Goal: Information Seeking & Learning: Learn about a topic

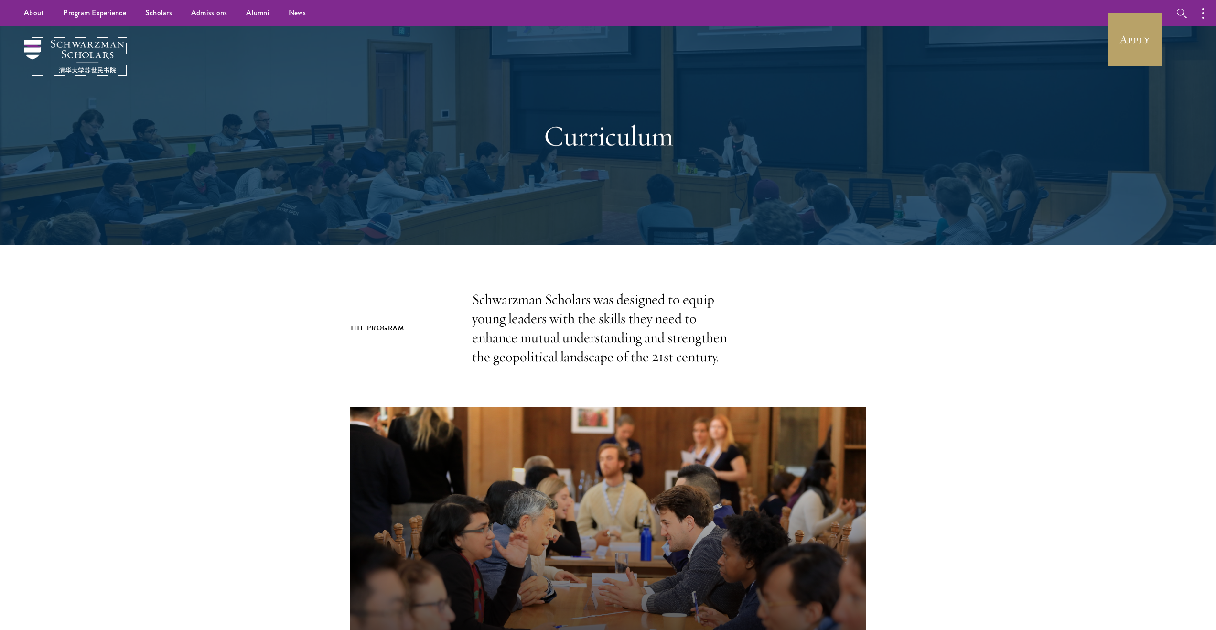
click at [57, 71] on img at bounding box center [74, 56] width 100 height 33
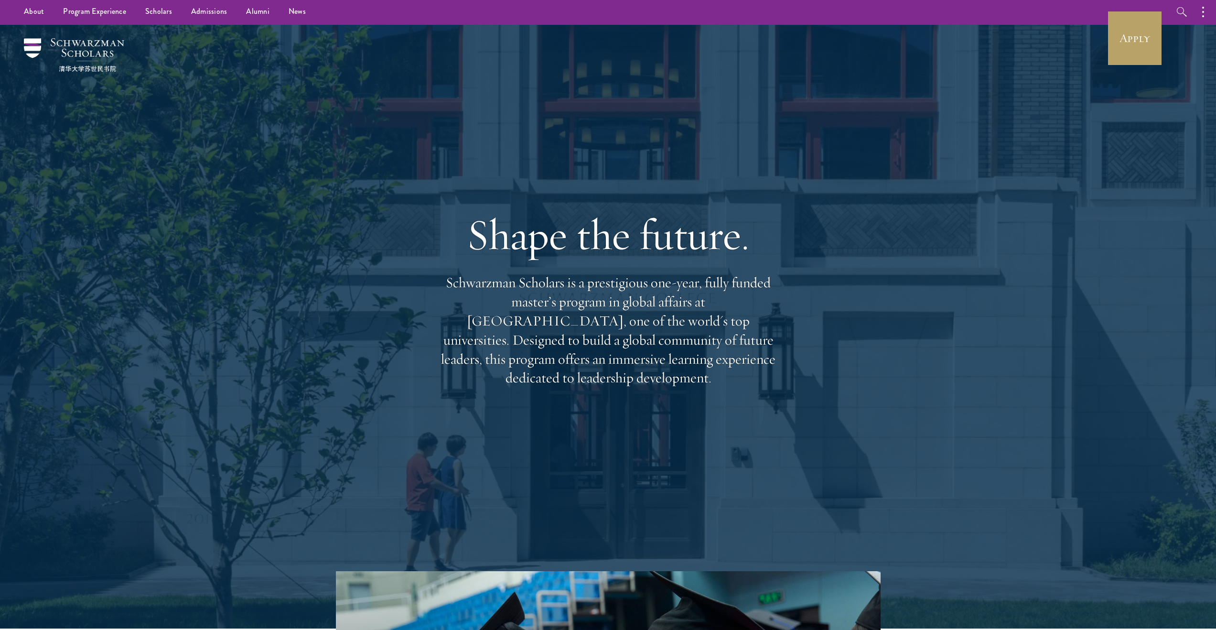
scroll to position [2, 0]
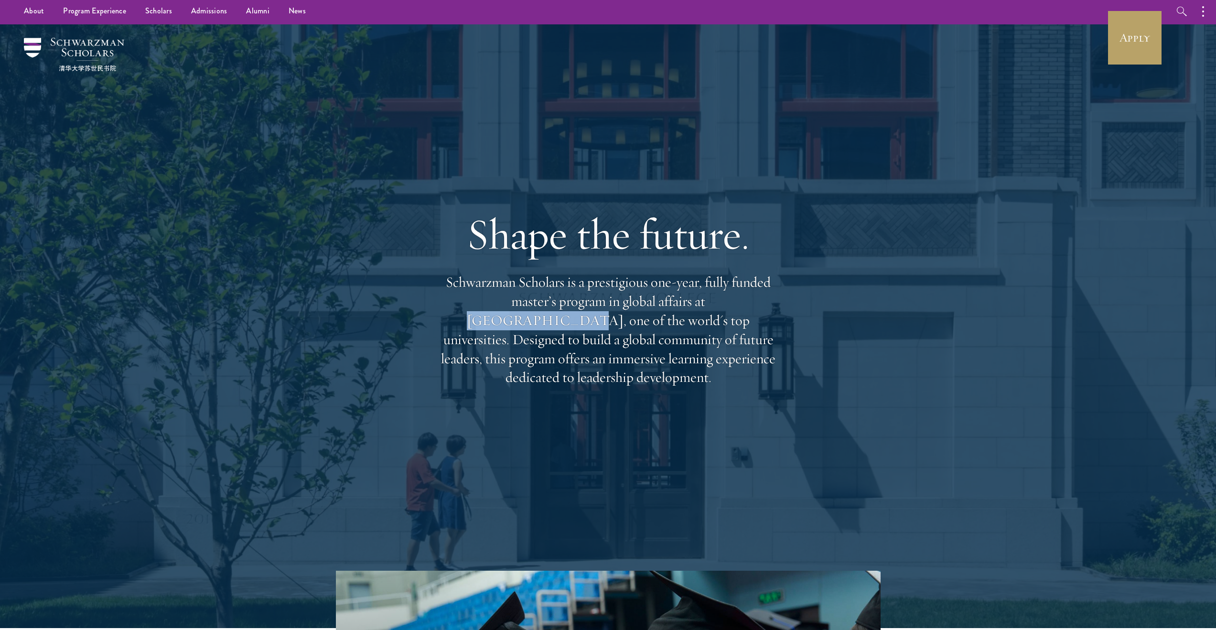
drag, startPoint x: 637, startPoint y: 310, endPoint x: 730, endPoint y: 314, distance: 92.7
click at [730, 314] on p "Schwarzman Scholars is a prestigious one-year, fully funded master’s program in…" at bounding box center [608, 330] width 344 height 114
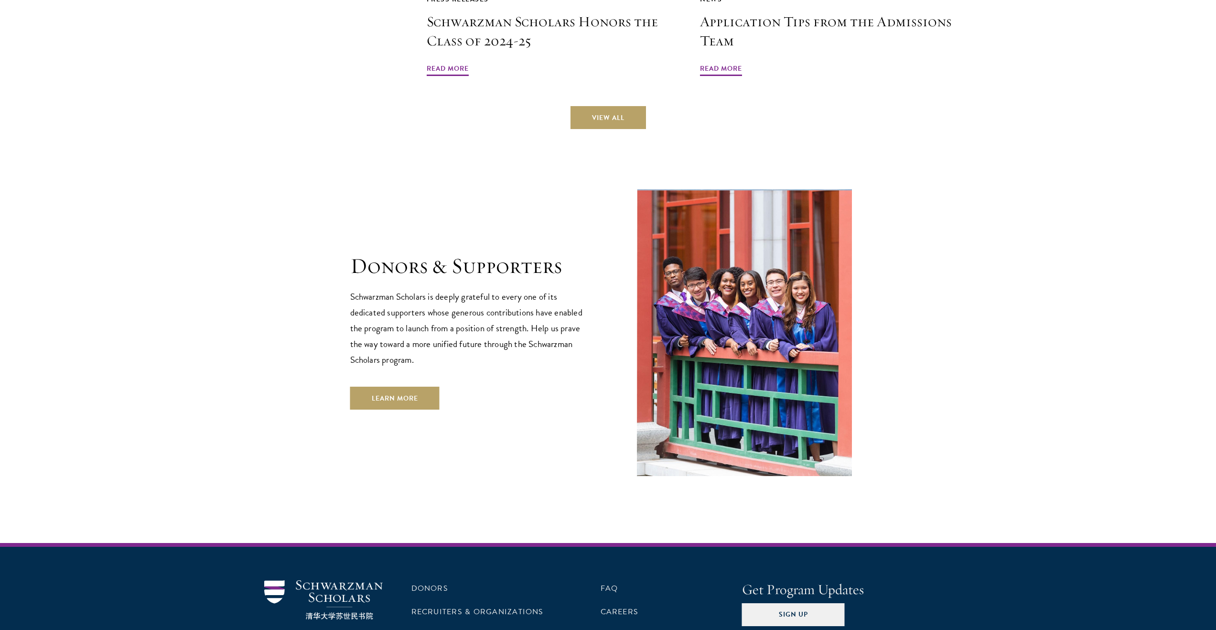
scroll to position [2749, 0]
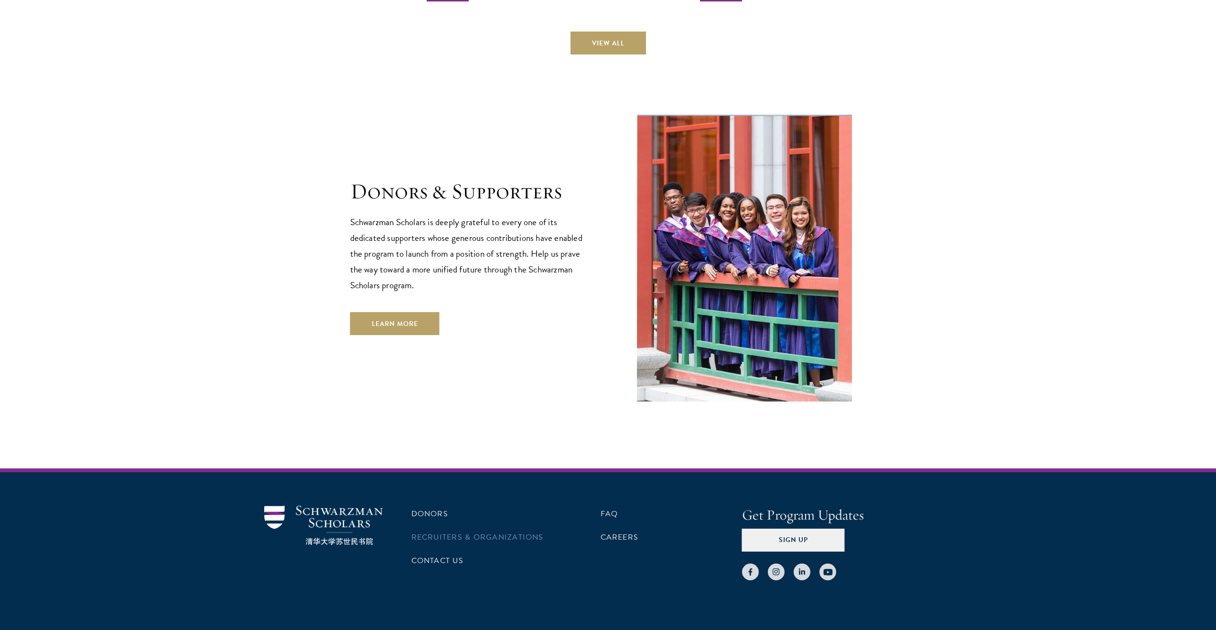
click at [523, 529] on li "Recruiters & Organizations" at bounding box center [481, 537] width 141 height 16
click at [524, 531] on link "Recruiters & Organizations" at bounding box center [477, 536] width 132 height 11
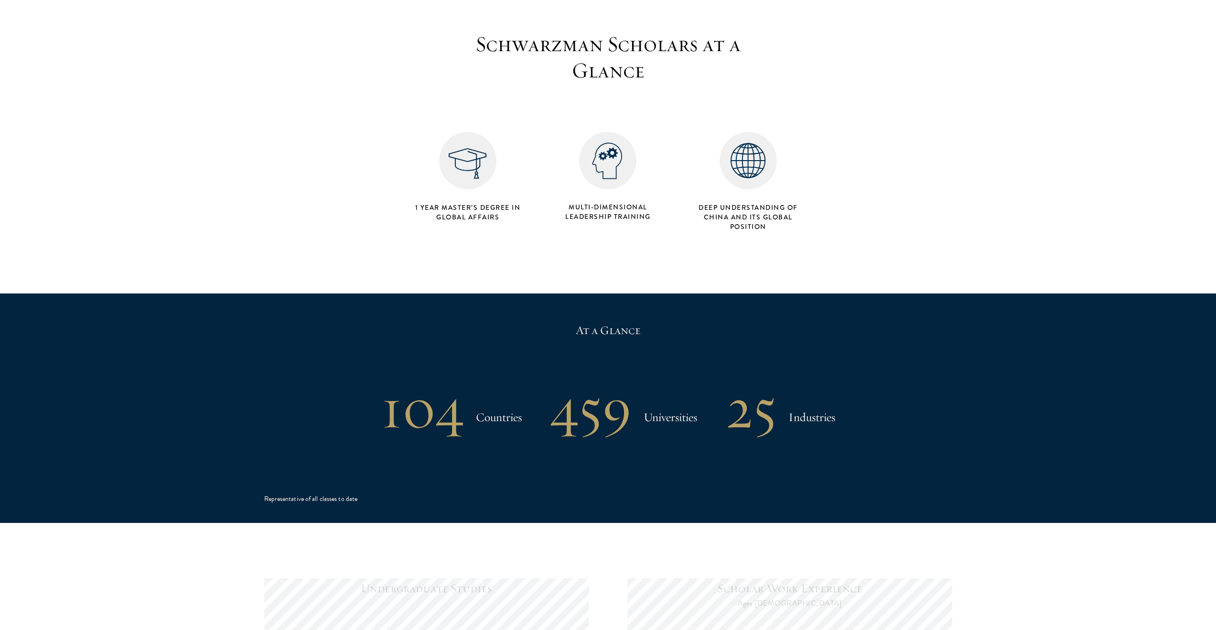
scroll to position [412, 0]
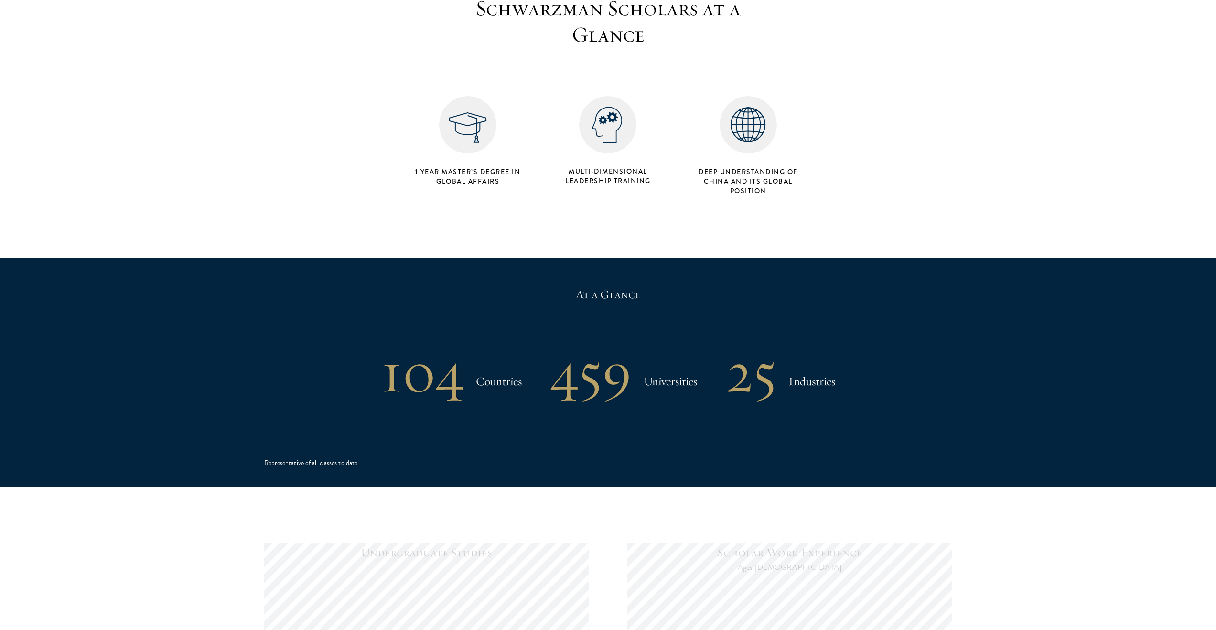
drag, startPoint x: 417, startPoint y: 388, endPoint x: 712, endPoint y: 394, distance: 294.8
click at [707, 393] on div "104 Countries 459 Universities 25 Industries" at bounding box center [608, 372] width 688 height 50
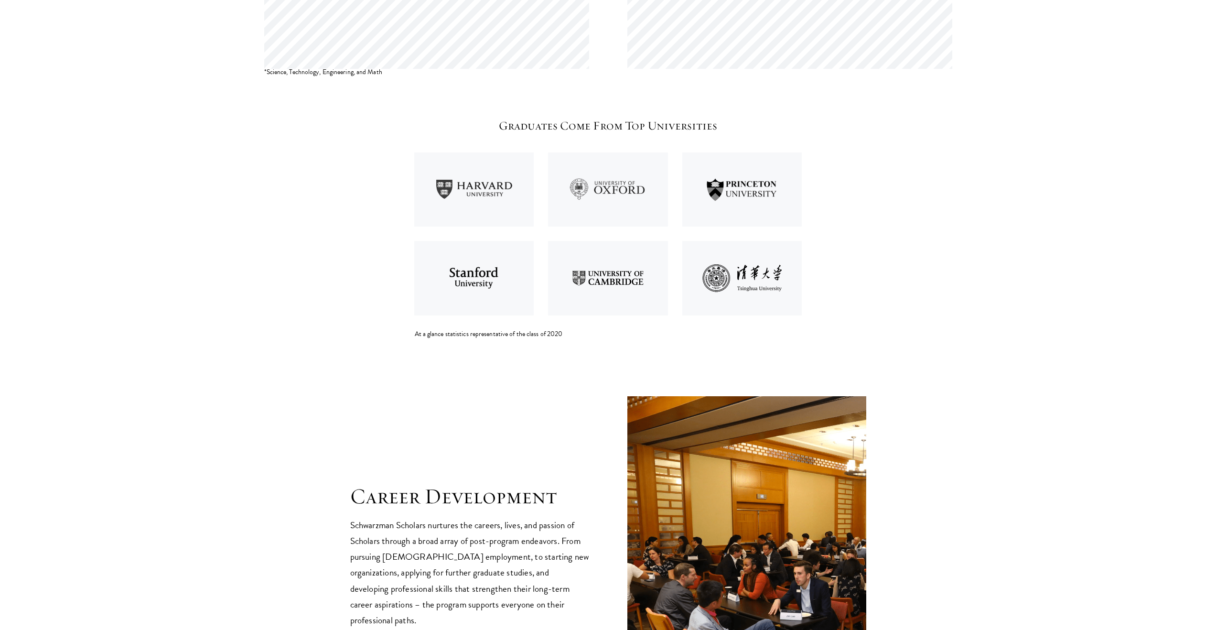
scroll to position [1216, 0]
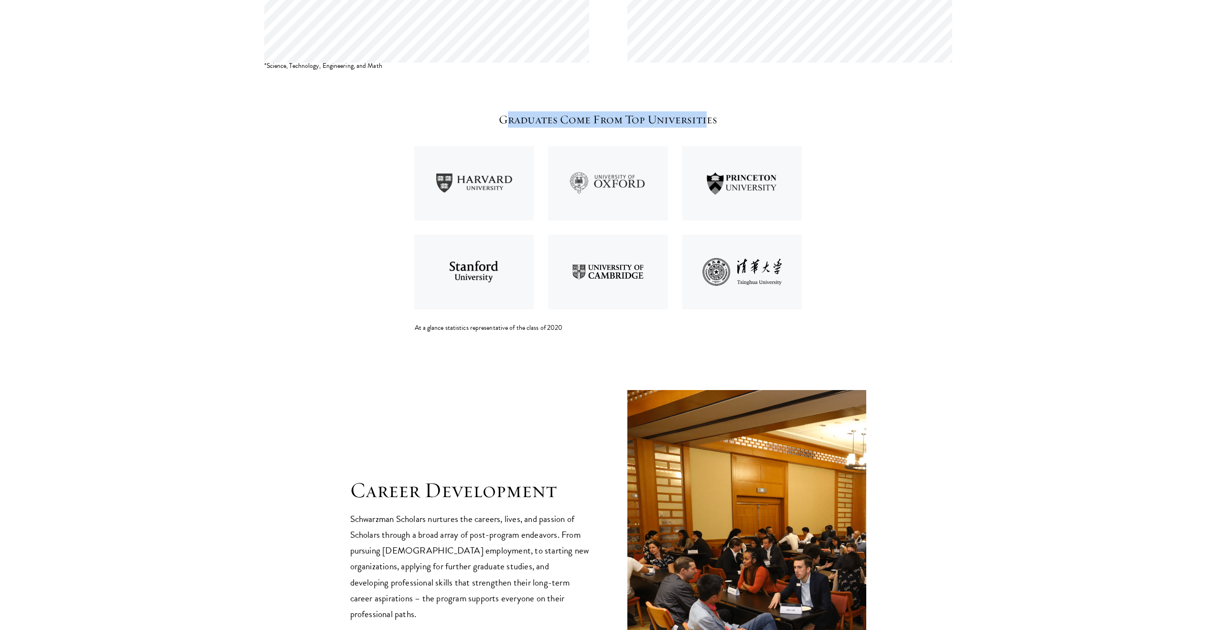
drag, startPoint x: 520, startPoint y: 125, endPoint x: 704, endPoint y: 123, distance: 184.4
click at [704, 123] on h5 "Graduates Come From Top Universities" at bounding box center [608, 119] width 387 height 16
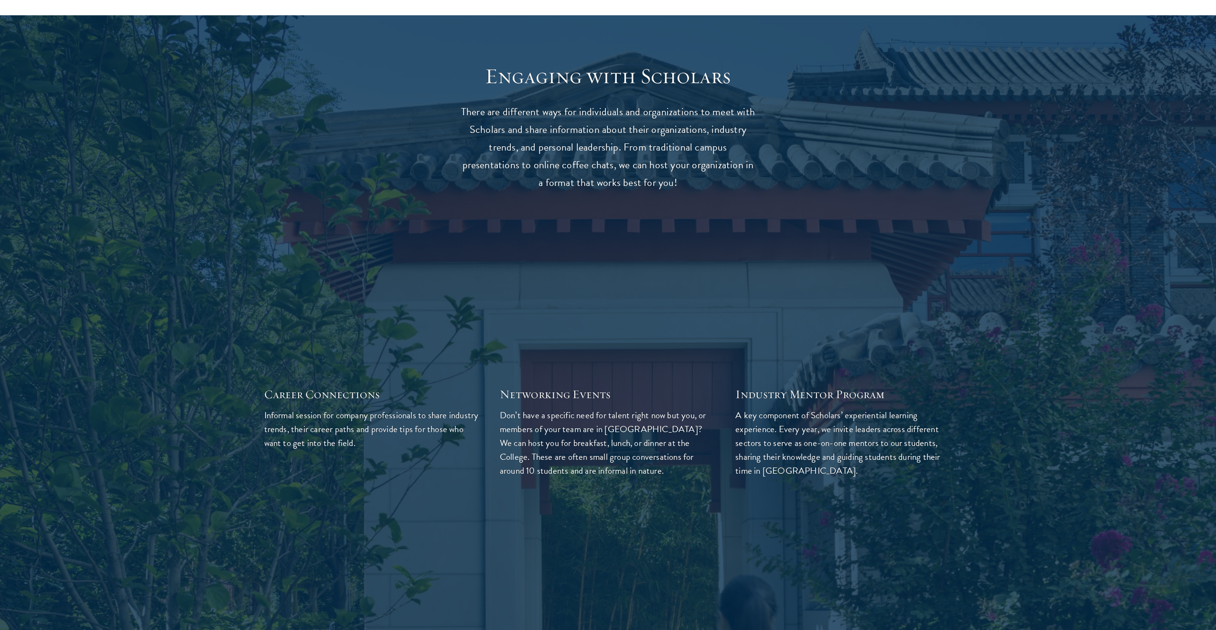
scroll to position [2479, 0]
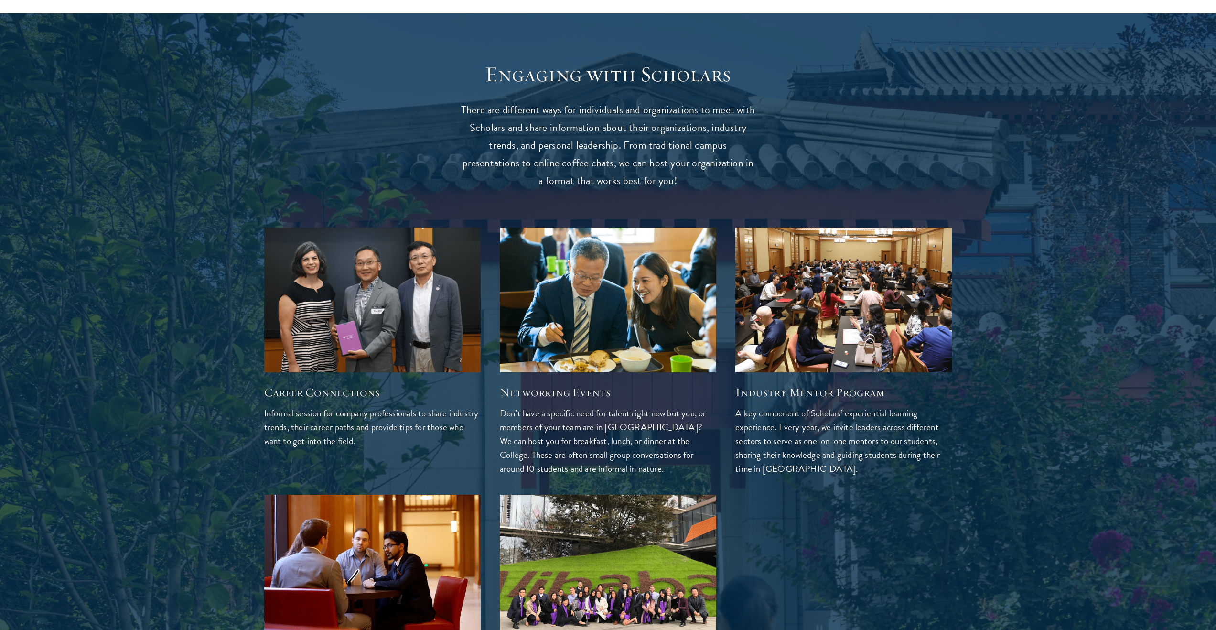
click at [328, 348] on img at bounding box center [372, 299] width 230 height 153
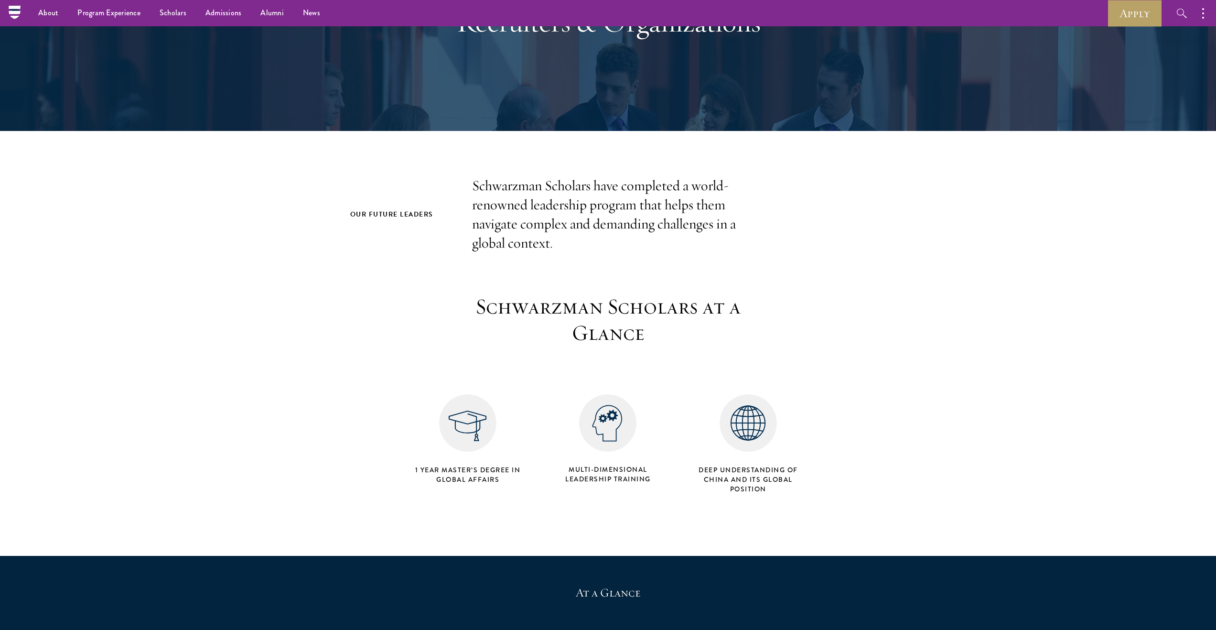
scroll to position [0, 0]
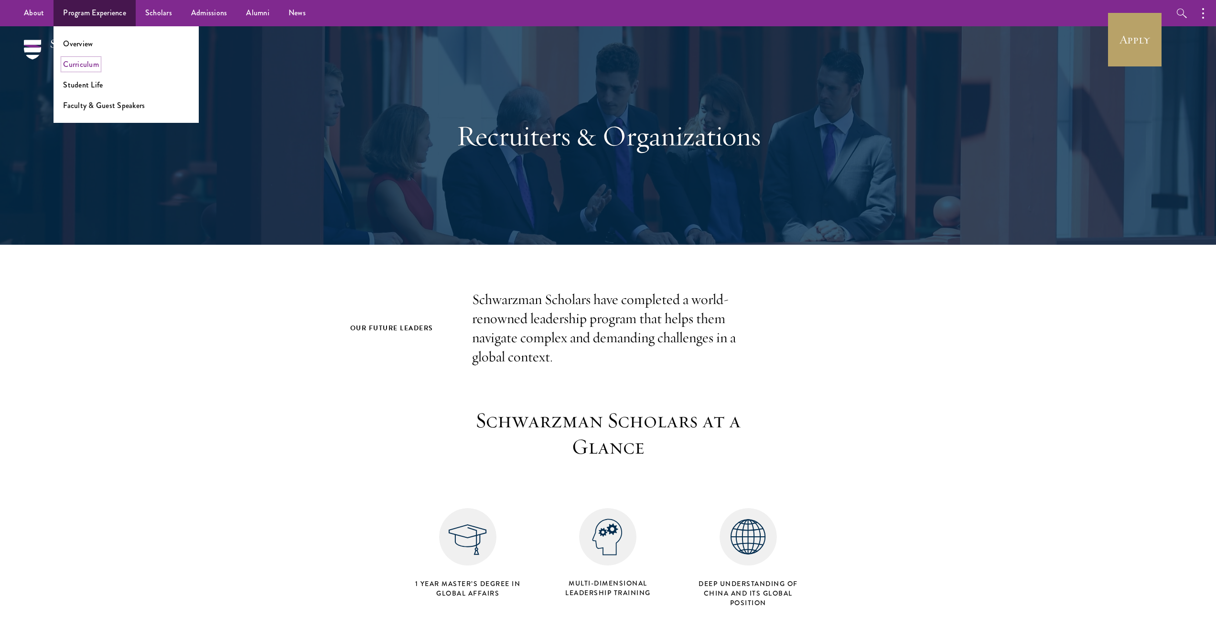
click at [89, 67] on link "Curriculum" at bounding box center [81, 64] width 36 height 11
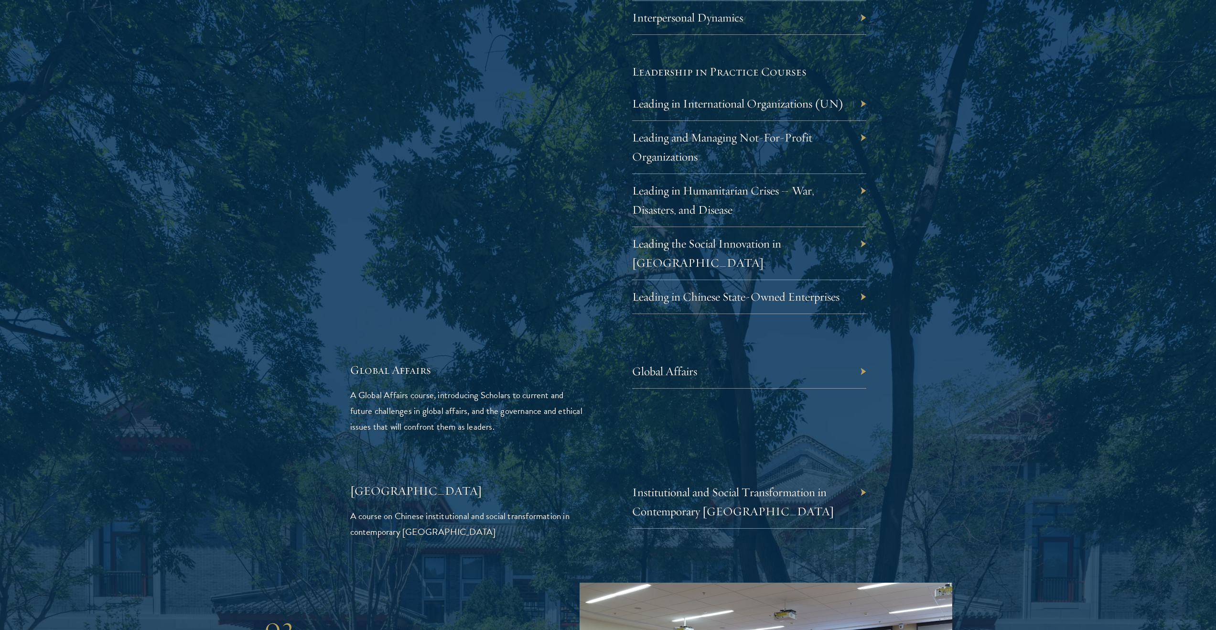
scroll to position [1985, 0]
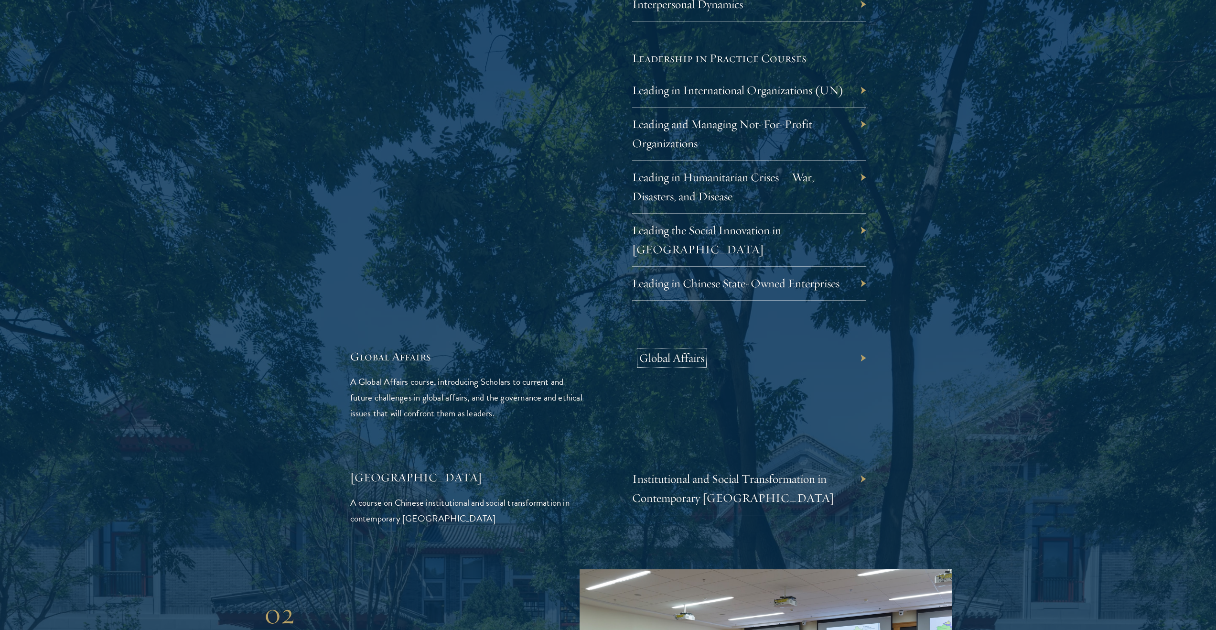
click at [680, 350] on link "Global Affairs" at bounding box center [671, 357] width 65 height 15
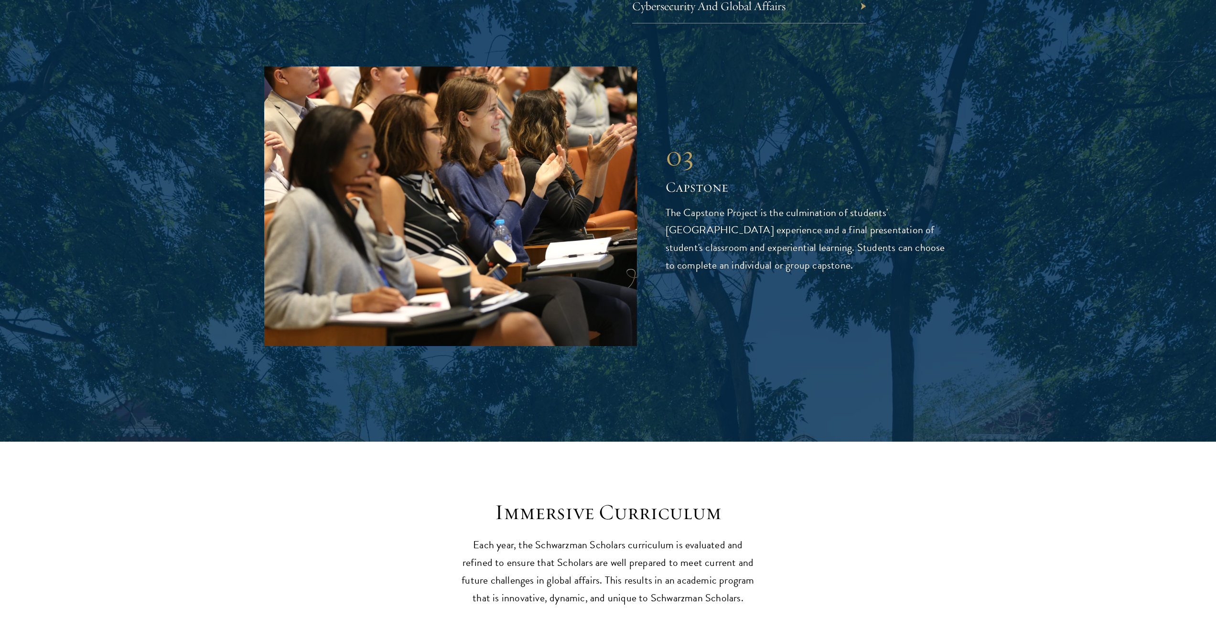
scroll to position [3382, 0]
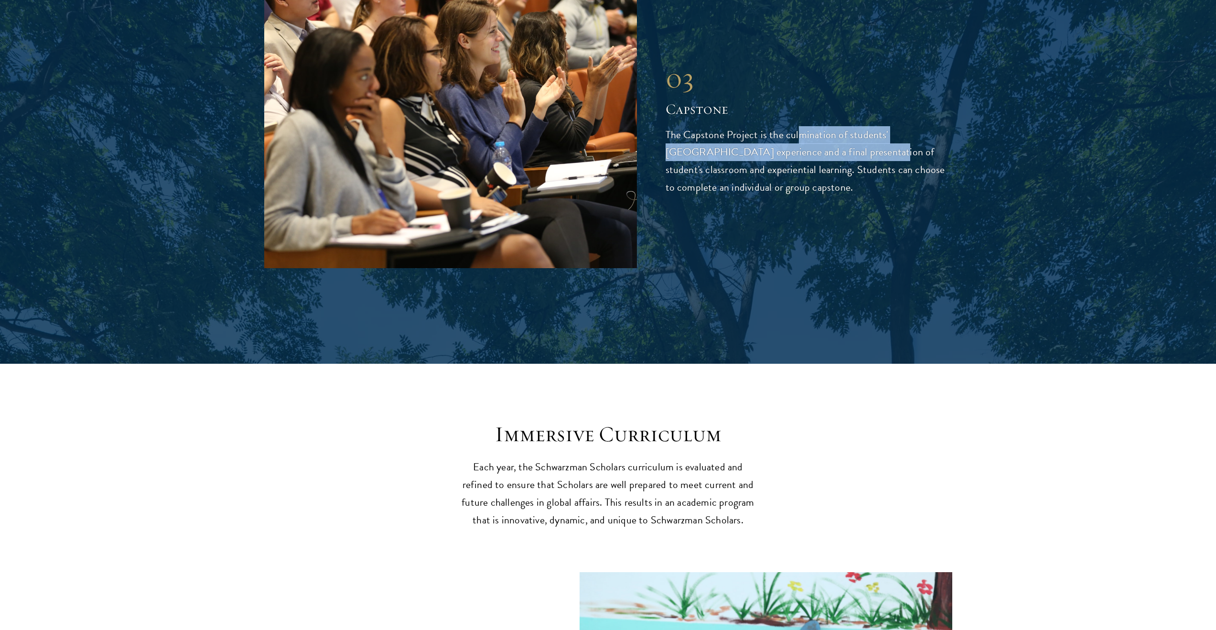
drag, startPoint x: 817, startPoint y: 104, endPoint x: 850, endPoint y: 108, distance: 33.2
click at [842, 126] on p "The Capstone Project is the culmination of students' Schwarzman College experie…" at bounding box center [808, 161] width 287 height 71
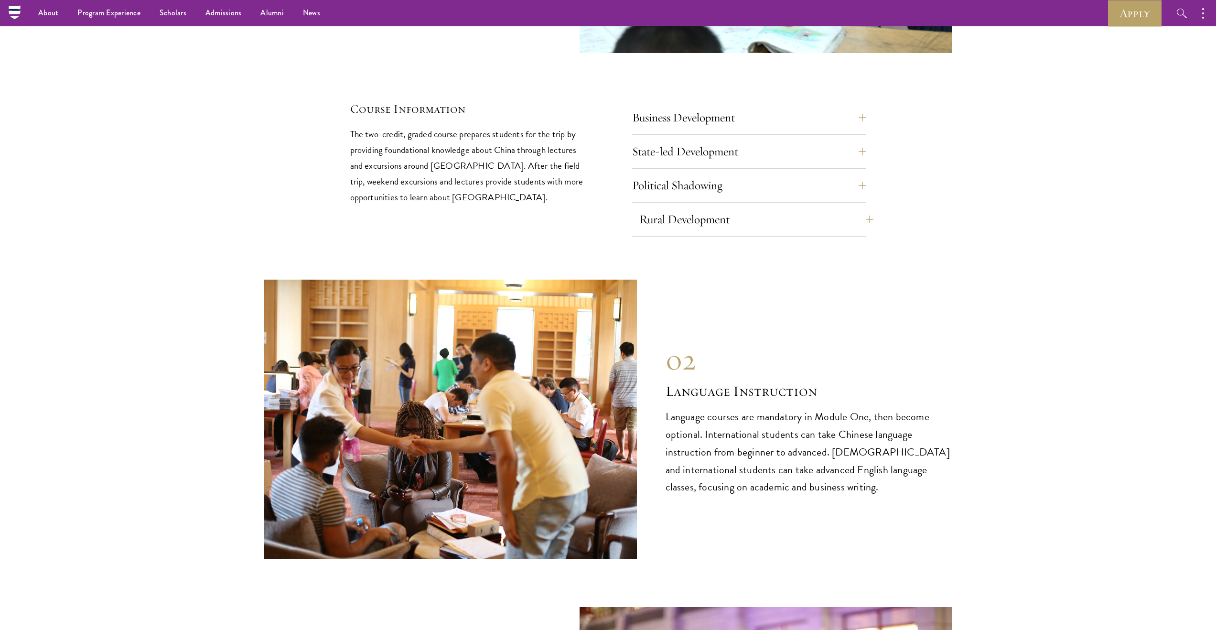
scroll to position [4173, 0]
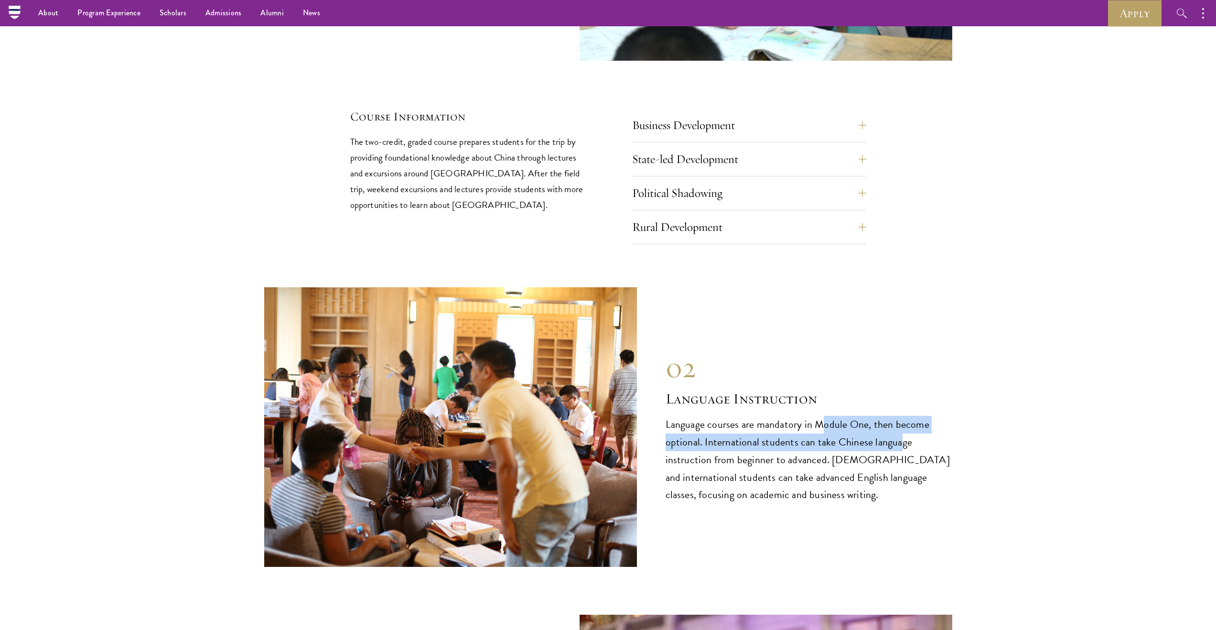
drag, startPoint x: 824, startPoint y: 386, endPoint x: 896, endPoint y: 407, distance: 75.1
click at [896, 416] on p "Language courses are mandatory in Module One, then become optional. Internation…" at bounding box center [808, 460] width 287 height 88
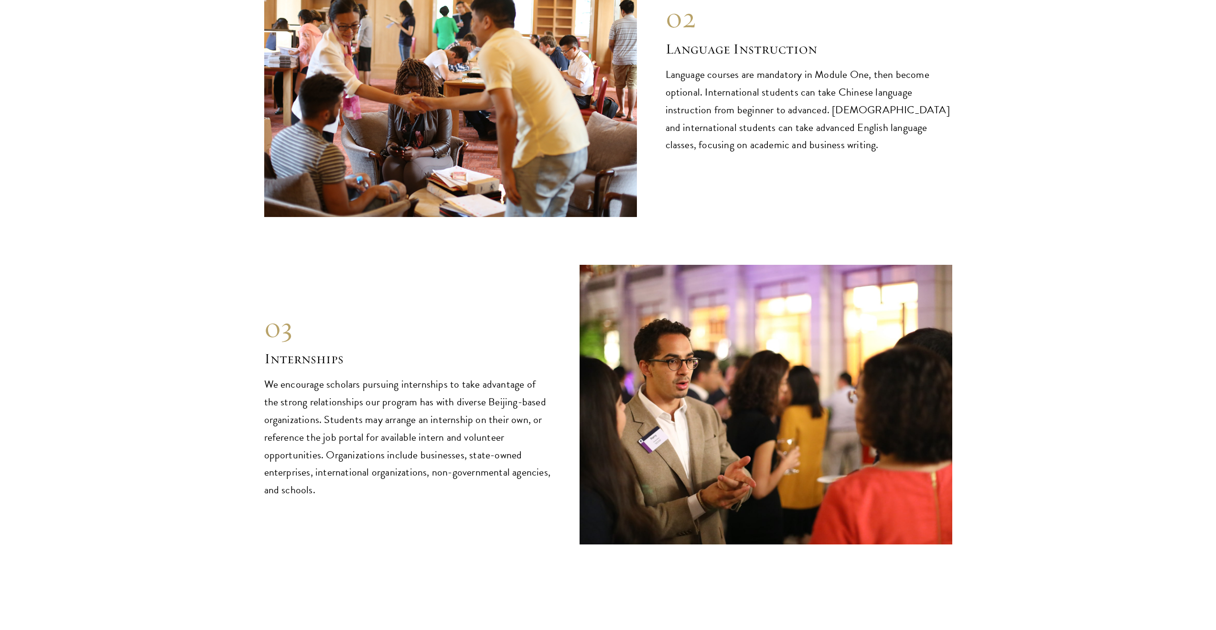
scroll to position [4766, 0]
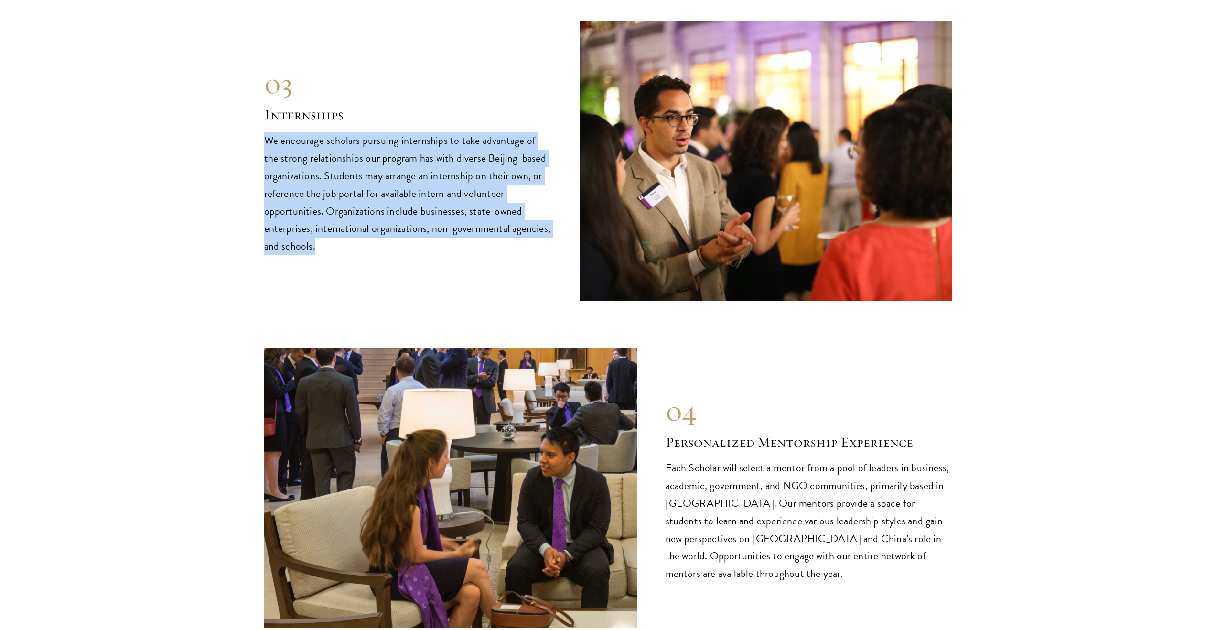
drag, startPoint x: 273, startPoint y: 105, endPoint x: 456, endPoint y: 250, distance: 233.3
click at [456, 250] on div "03 Internships 03 Internships We encourage scholars pursuing internships to tak…" at bounding box center [608, 160] width 688 height 279
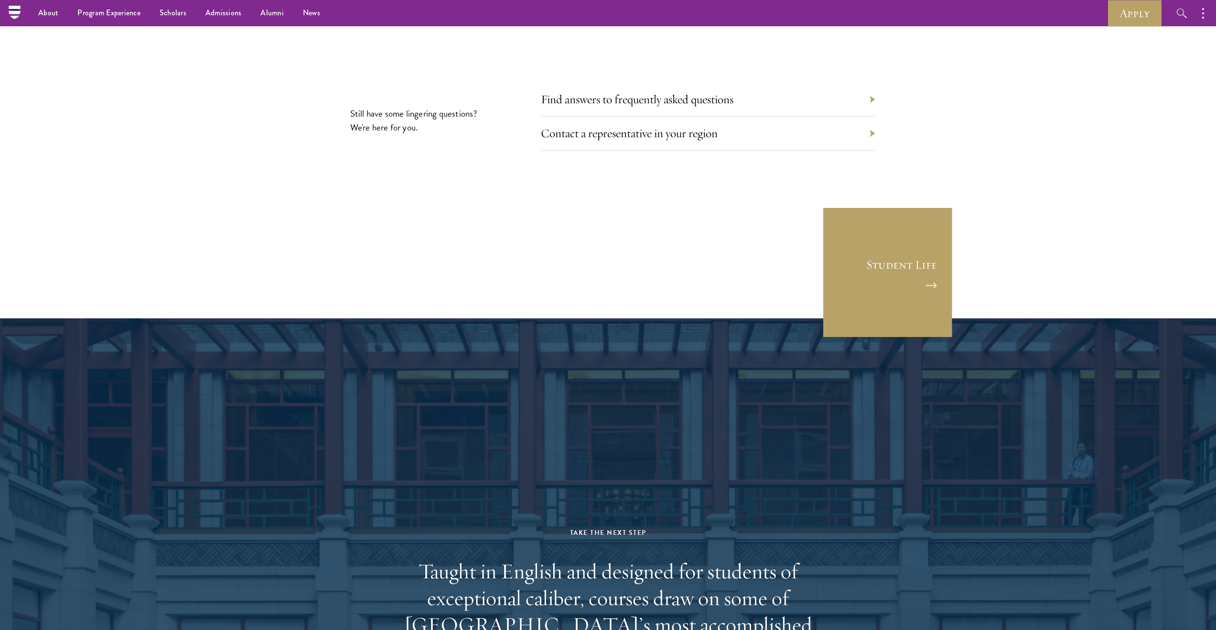
scroll to position [5236, 0]
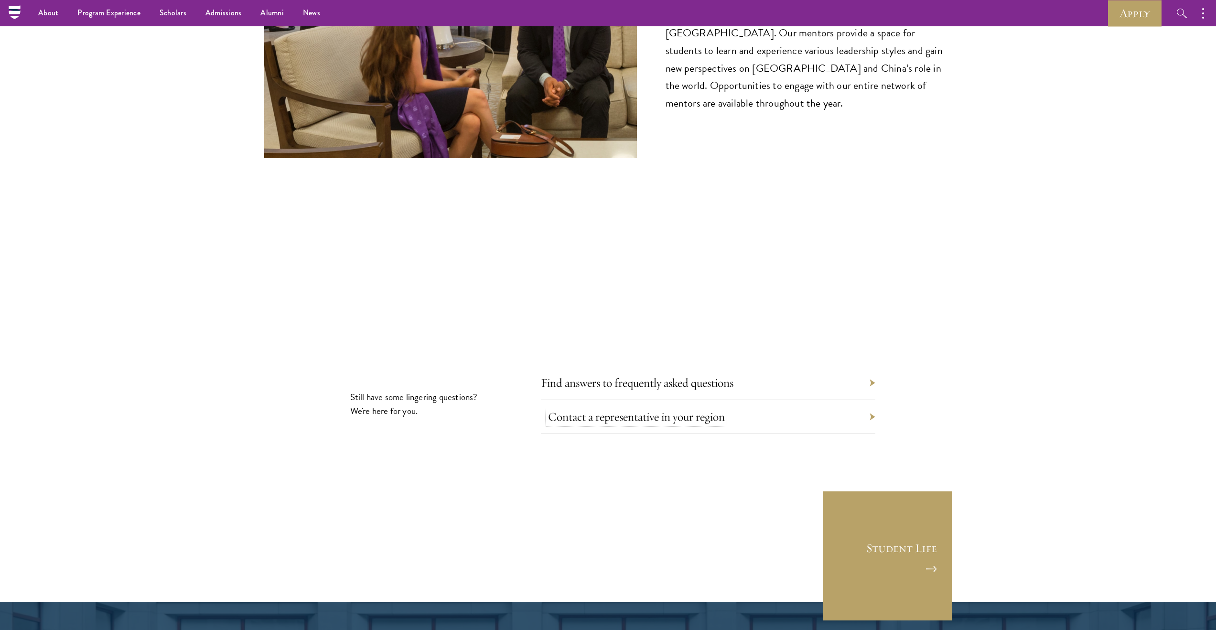
click at [673, 409] on link "Contact a representative in your region" at bounding box center [636, 416] width 177 height 15
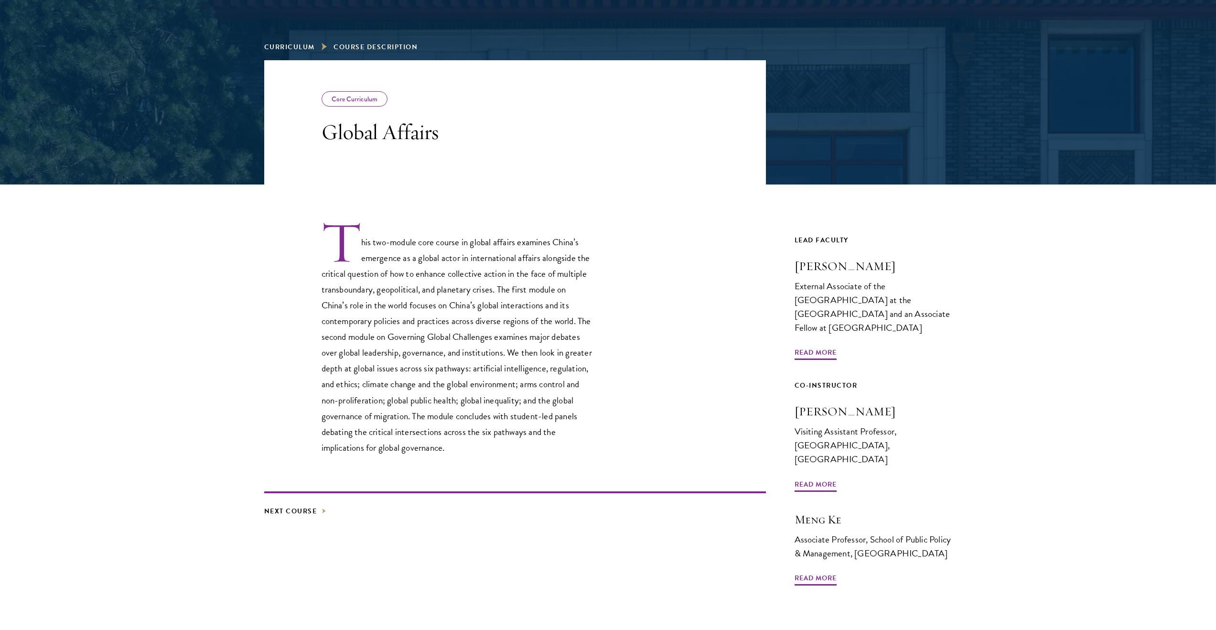
scroll to position [288, 0]
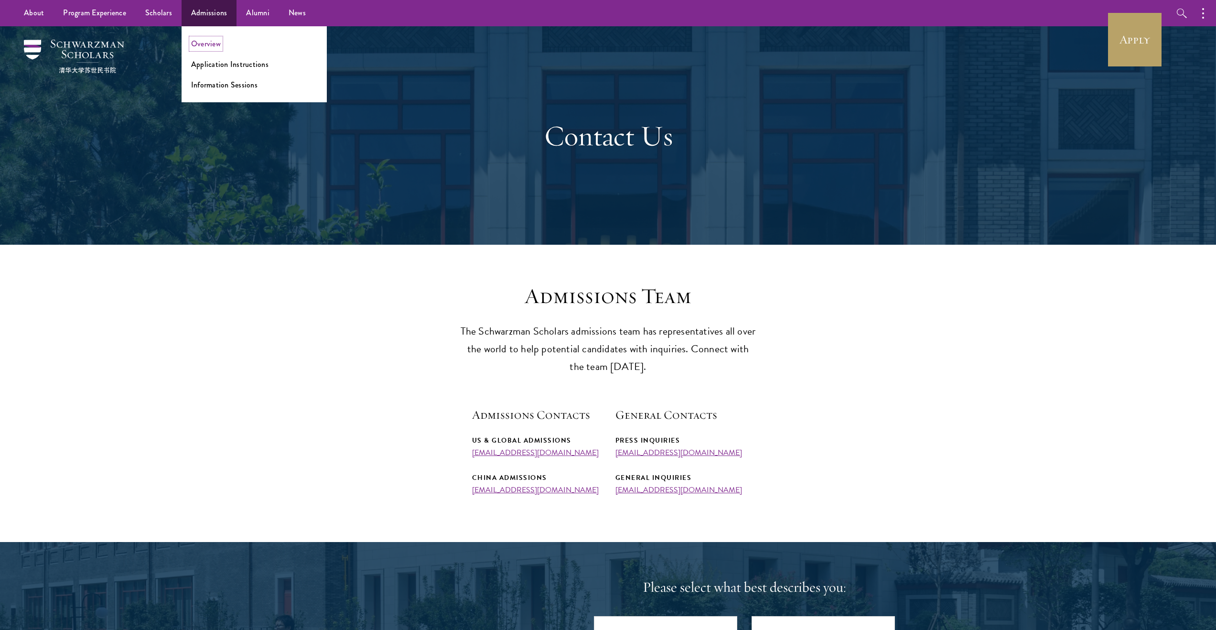
click at [210, 43] on link "Overview" at bounding box center [206, 43] width 30 height 11
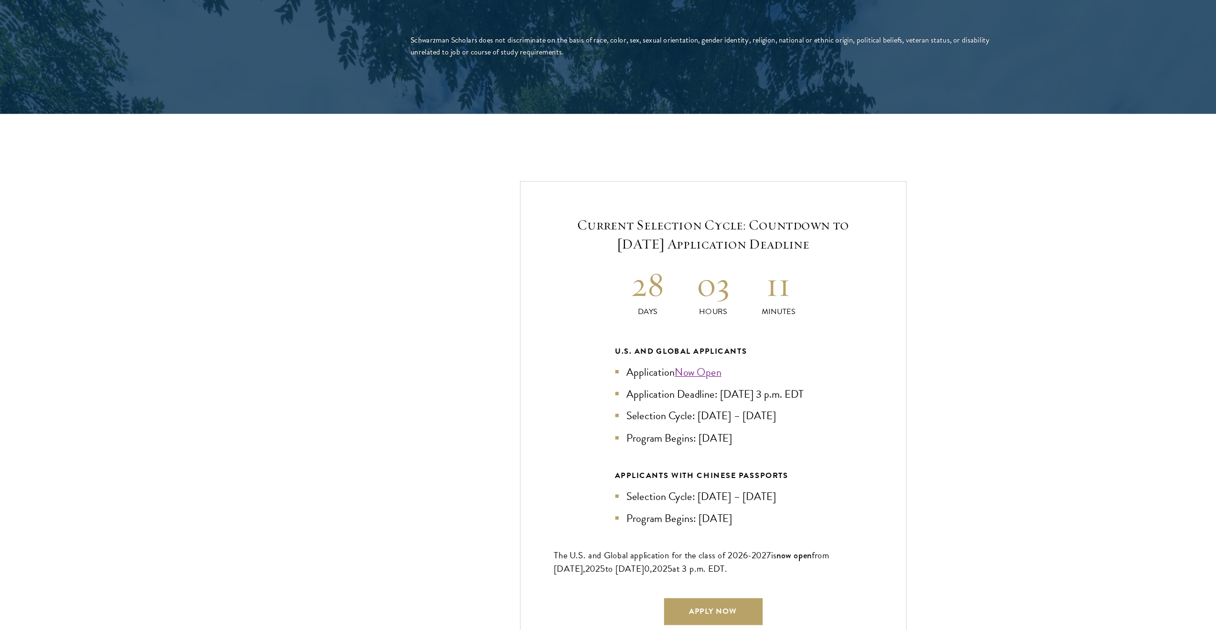
scroll to position [1919, 0]
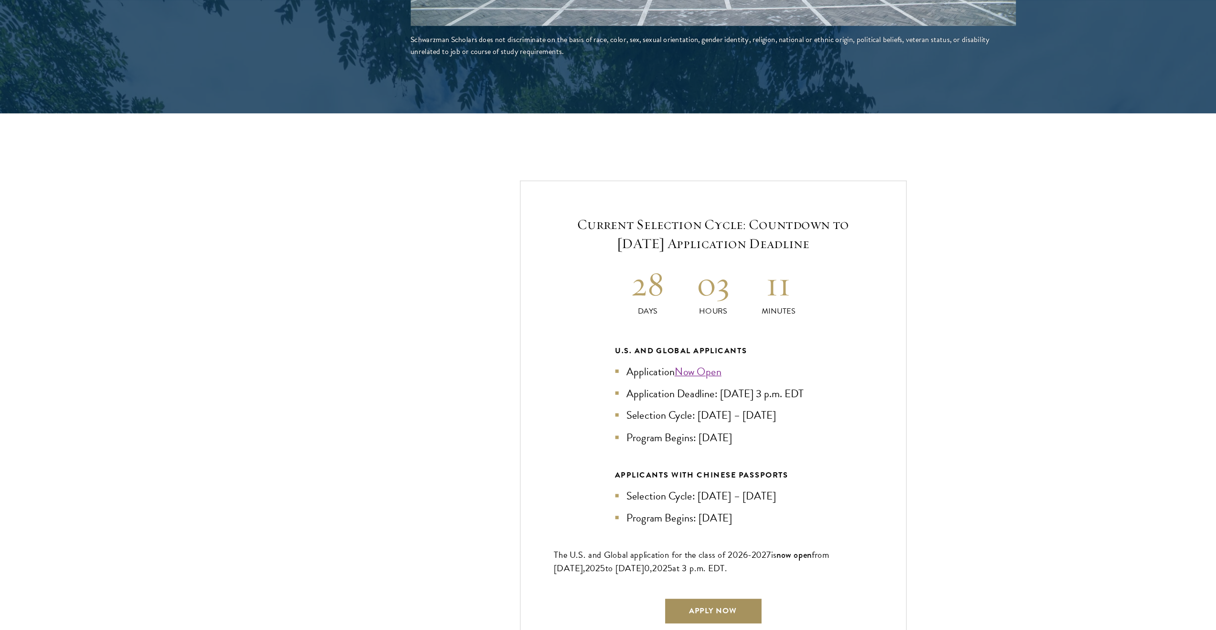
click at [611, 512] on link "Apply Now" at bounding box center [608, 520] width 84 height 23
